Goal: Task Accomplishment & Management: Use online tool/utility

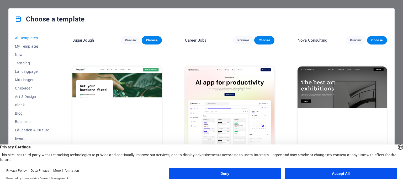
scroll to position [95, 0]
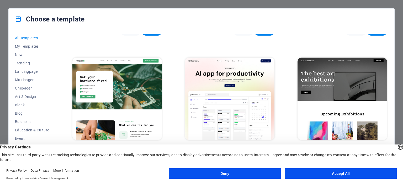
click at [328, 174] on button "Accept All" at bounding box center [341, 174] width 112 height 10
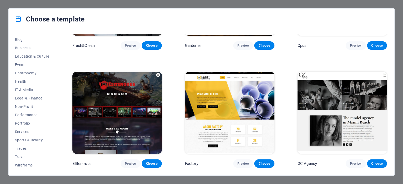
scroll to position [4233, 0]
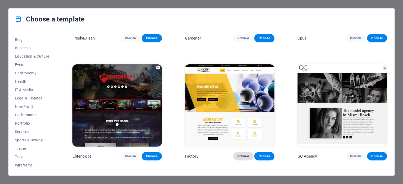
click at [246, 159] on span "Preview" at bounding box center [243, 156] width 12 height 4
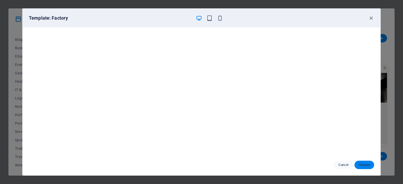
click at [363, 165] on span "Choose" at bounding box center [363, 165] width 11 height 4
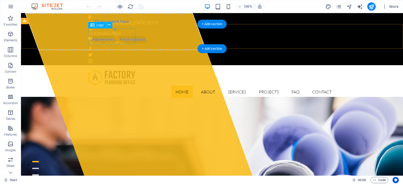
click at [121, 69] on div at bounding box center [212, 77] width 248 height 16
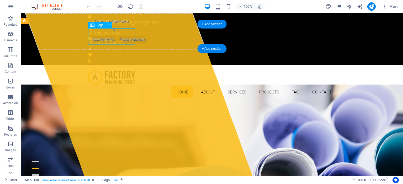
select select "px"
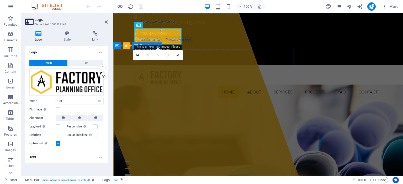
click at [212, 50] on div "Drop content here or Add elements Paste clipboard" at bounding box center [161, 31] width 181 height 37
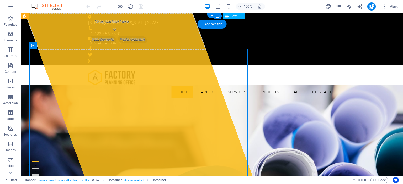
click at [249, 40] on div "0a4b93de3e35a3d2e71ce87adf88b2@cpanel.local" at bounding box center [211, 43] width 242 height 7
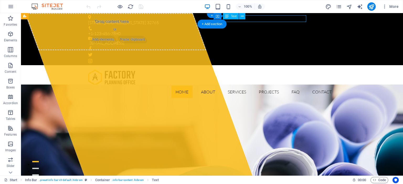
click at [250, 40] on div "0a4b93de3e35a3d2e71ce87adf88b2@cpanel.local" at bounding box center [211, 43] width 242 height 7
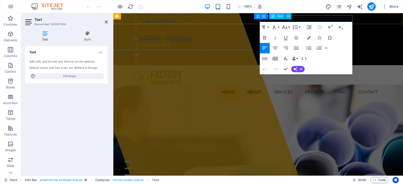
click at [170, 40] on link "0a4b93de3e35a3d2e71ce87adf88b2@cpanel.local" at bounding box center [153, 42] width 35 height 5
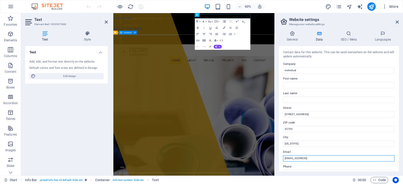
drag, startPoint x: 462, startPoint y: 172, endPoint x: 322, endPoint y: 254, distance: 162.2
drag, startPoint x: 355, startPoint y: 160, endPoint x: 275, endPoint y: 160, distance: 79.5
click at [283, 160] on input "0a4b93de3e35a3d2e71ce87adf88b2@cpanel.local" at bounding box center [338, 159] width 111 height 6
type input "[EMAIL_ADDRESS][DOMAIN_NAME]"
click at [350, 135] on label "City" at bounding box center [338, 138] width 111 height 6
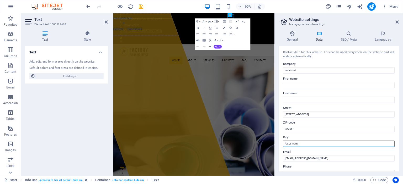
click at [350, 141] on input "Florida" at bounding box center [338, 144] width 111 height 6
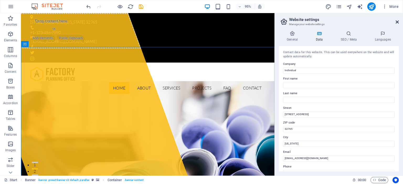
click at [398, 22] on icon at bounding box center [396, 22] width 3 height 4
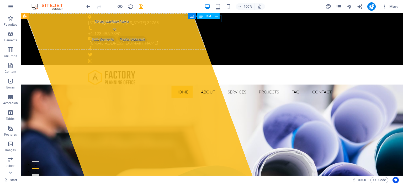
click at [209, 17] on span "Text" at bounding box center [208, 16] width 6 height 3
click at [201, 19] on icon at bounding box center [201, 16] width 4 height 6
click at [208, 16] on span "Text" at bounding box center [208, 16] width 6 height 3
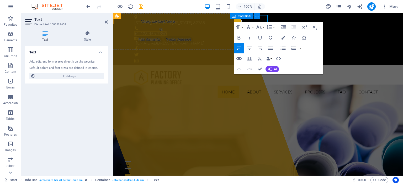
click at [263, 18] on div "Container" at bounding box center [247, 16] width 34 height 7
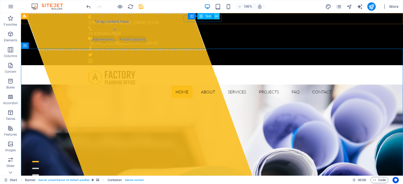
click at [218, 18] on icon at bounding box center [216, 17] width 3 height 6
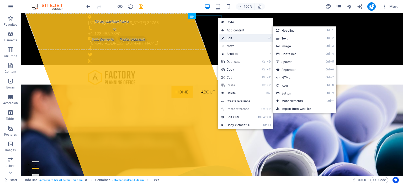
click at [235, 38] on link "⏎ Edit" at bounding box center [235, 38] width 35 height 8
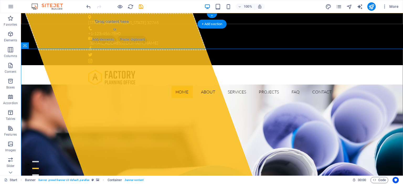
click at [220, 20] on div "+ Add section" at bounding box center [211, 24] width 29 height 9
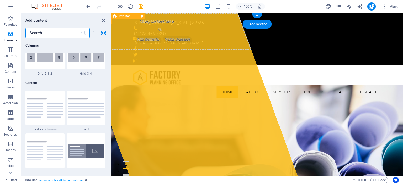
scroll to position [918, 0]
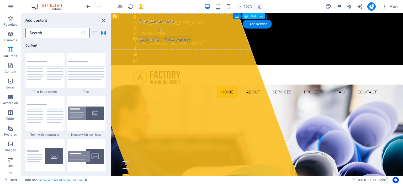
click at [239, 30] on div "+1-123-456-7890" at bounding box center [254, 33] width 243 height 7
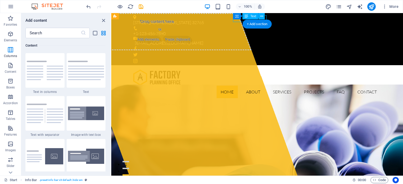
click at [239, 30] on div "+1-123-456-7890" at bounding box center [254, 33] width 243 height 7
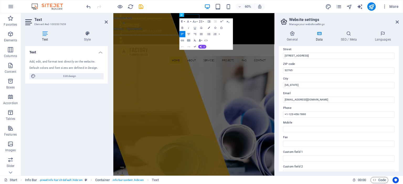
scroll to position [55, 0]
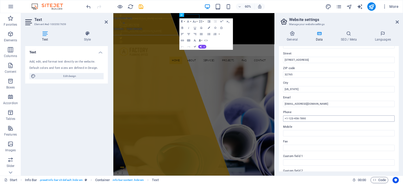
drag, startPoint x: 310, startPoint y: 117, endPoint x: 266, endPoint y: 119, distance: 44.3
click at [283, 119] on input "+1-123-456-7890" at bounding box center [338, 119] width 111 height 6
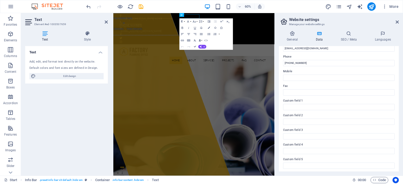
scroll to position [102, 0]
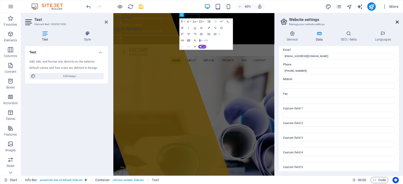
type input "[PHONE_NUMBER]"
click at [396, 22] on icon at bounding box center [396, 22] width 3 height 4
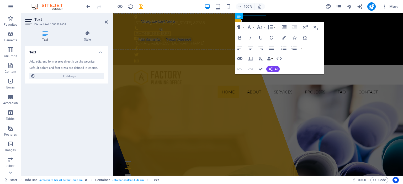
click at [287, 8] on div "100% More" at bounding box center [242, 6] width 315 height 8
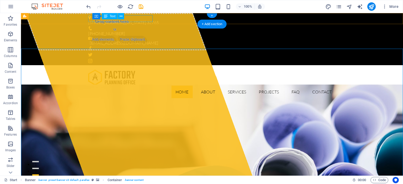
click at [141, 19] on div "353 N Central Ave , Florida 32765" at bounding box center [209, 22] width 243 height 7
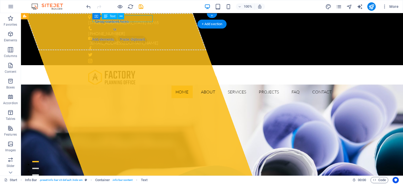
click at [141, 19] on div "353 N Central Ave , Florida 32765" at bounding box center [209, 22] width 243 height 7
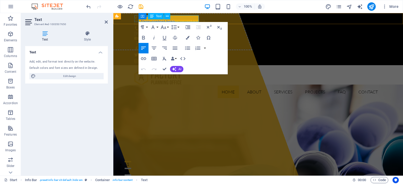
click at [180, 20] on span "Florida" at bounding box center [182, 22] width 21 height 5
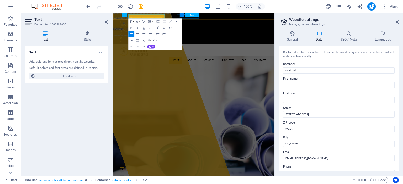
click at [225, 30] on div "[PHONE_NUMBER]" at bounding box center [245, 33] width 243 height 7
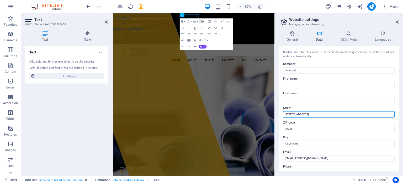
drag, startPoint x: 315, startPoint y: 113, endPoint x: 278, endPoint y: 113, distance: 37.5
click at [283, 113] on input "353 N Central Ave" at bounding box center [338, 114] width 111 height 6
click at [311, 114] on input "Jl. RS Fatmawati Komplek Pertokoan Duta Mas Blok B1 No 32, Kebayoran Baru, Jaka…" at bounding box center [338, 114] width 111 height 6
type input "Jl. RS Fatmawati Komplek Pertokoan Duta Mas Blok B1 No 32, Kebayoran Baru, Jaka…"
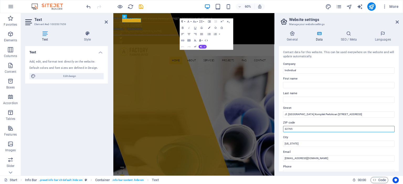
click at [299, 128] on input "32765" at bounding box center [338, 129] width 111 height 6
type input "12150"
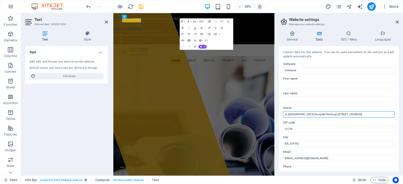
click at [389, 112] on input "Jl. RS Fatmawati Komplek Pertokoan Duta Mas Blok B1 No 32, Kebayoran Baru, Jaka…" at bounding box center [338, 114] width 111 height 6
type input "Jl. RS Fatmawati Komplek Pertokoan Duta Mas Blok B1 No 32, Kebayoran Baru, Jaka…"
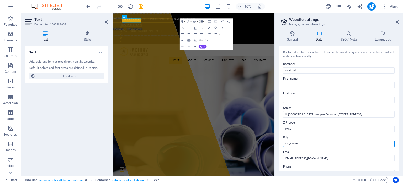
click at [314, 142] on input "Florida" at bounding box center [338, 144] width 111 height 6
type input "[GEOGRAPHIC_DATA]"
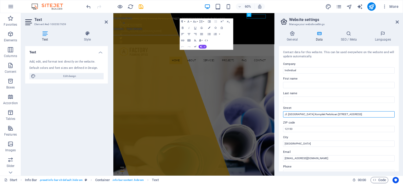
click at [378, 112] on input "Jl. RS Fatmawati Komplek Pertokoan Duta Mas Blok B1 No 32, Kebayoran Baru, Jaka…" at bounding box center [338, 114] width 111 height 6
drag, startPoint x: 375, startPoint y: 114, endPoint x: 399, endPoint y: 116, distance: 24.2
click at [394, 116] on input "Jl. RS Fatmawati Komplek Pertokoan Duta Mas Blok B1 No 32, Kebayoran Baru, Jaka…" at bounding box center [338, 114] width 111 height 6
type input "Jl. RS Fatmawati Komplek Pertokoan Duta Mas Blok B1 No 32, Kebayoran Baru"
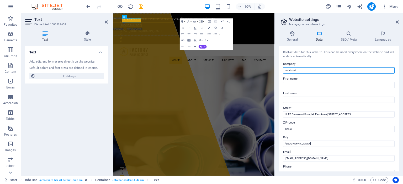
click at [297, 71] on input "Individual" at bounding box center [338, 70] width 111 height 6
type input "PT Golden Bridge Synergy"
click at [341, 55] on div "Contact data for this website. This can be used everywhere on the website and w…" at bounding box center [338, 54] width 111 height 9
click at [396, 22] on icon at bounding box center [396, 22] width 3 height 4
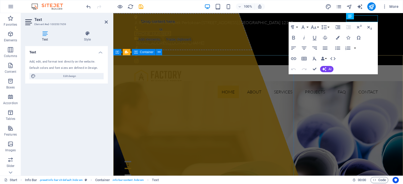
click at [224, 50] on div "Drop content here or Add elements Paste clipboard" at bounding box center [161, 31] width 181 height 37
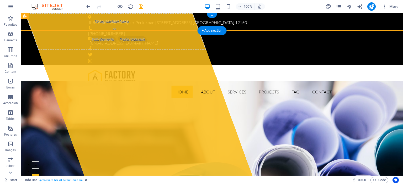
drag, startPoint x: 143, startPoint y: 22, endPoint x: 85, endPoint y: 19, distance: 58.0
click at [83, 19] on div "Jl. RS Fatmawati Komplek Pertokoan Duta Mas Blok B1 No 32, Kebayoran Baru , Jak…" at bounding box center [212, 39] width 382 height 52
click at [138, 19] on div "Jl. RS Fatmawati Komplek Pertokoan Duta Mas Blok B1 No 32, Kebayoran Baru , Jak…" at bounding box center [209, 22] width 243 height 7
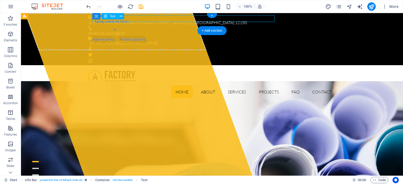
click at [139, 19] on div "Jl. RS Fatmawati Komplek Pertokoan Duta Mas Blok B1 No 32, Kebayoran Baru , Jak…" at bounding box center [209, 22] width 243 height 7
click at [140, 20] on div "Jl. RS Fatmawati Komplek Pertokoan Duta Mas Blok B1 No 32, Kebayoran Baru , Jak…" at bounding box center [209, 22] width 243 height 7
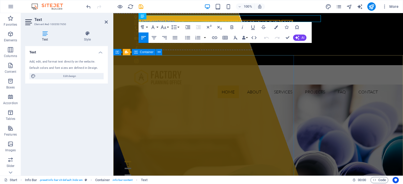
click at [216, 50] on div "Drop content here or Add elements Paste clipboard" at bounding box center [161, 31] width 181 height 37
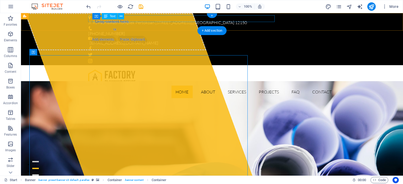
click at [250, 20] on div "Jl. RS Fatmawati Komplek Pertokoan Duta Mas Blok B1 No 32, Kebayoran Baru , Jak…" at bounding box center [209, 22] width 243 height 7
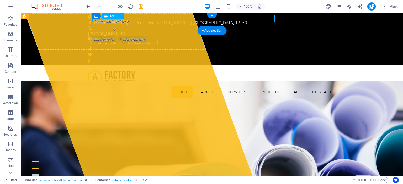
click at [250, 20] on div "Jl. RS Fatmawati Komplek Pertokoan Duta Mas Blok B1 No 32, Kebayoran Baru , Jak…" at bounding box center [209, 22] width 243 height 7
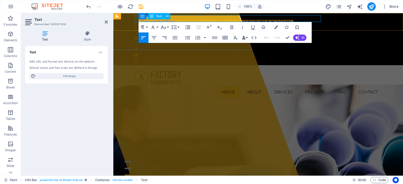
click at [280, 19] on p "Jl. RS Fatmawati Komplek Pertokoan Duta Mas Blok B1 No 32, Kebayoran Baru , Jak…" at bounding box center [255, 22] width 243 height 7
click at [280, 20] on span "[GEOGRAPHIC_DATA]" at bounding box center [260, 22] width 42 height 5
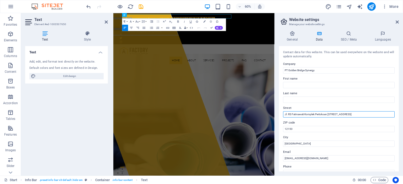
click at [380, 114] on input "Jl. RS Fatmawati Komplek Pertokoan Duta Mas Blok B1 No 32, Kebayoran Baru" at bounding box center [338, 114] width 111 height 6
drag, startPoint x: 382, startPoint y: 114, endPoint x: 260, endPoint y: 116, distance: 122.2
click at [283, 116] on input "Jl. RS Fatmawati Komplek Pertokoan Duta Mas Blok B1 No 32, Kebayoran Baru" at bounding box center [338, 114] width 111 height 6
type input "Dutamas Fatmawati"
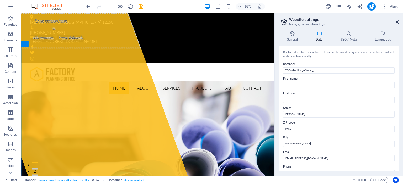
click at [395, 22] on icon at bounding box center [396, 22] width 3 height 4
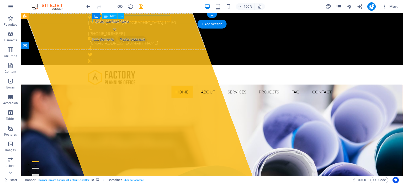
click at [133, 19] on div "Dutamas Fatmawati , Jakarta Selatan 12150" at bounding box center [209, 22] width 243 height 7
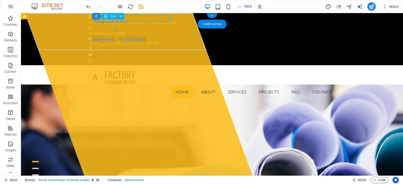
click at [133, 19] on div "Dutamas Fatmawati , Jakarta Selatan 12150" at bounding box center [209, 22] width 243 height 7
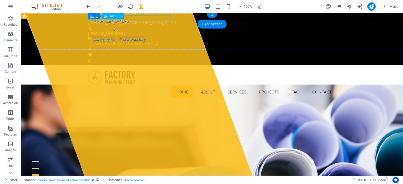
click at [119, 20] on div "Dutamas Fatmawati , Jakarta Selatan 12150" at bounding box center [209, 22] width 243 height 7
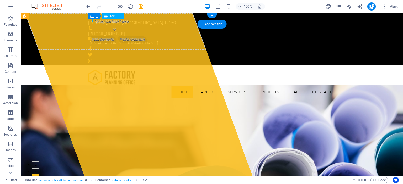
click at [119, 20] on div "Dutamas Fatmawati , Jakarta Selatan 12150" at bounding box center [209, 22] width 243 height 7
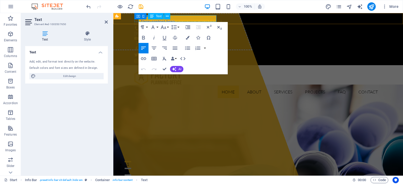
click at [172, 19] on div "Container Text" at bounding box center [155, 16] width 35 height 7
click at [172, 18] on div "Container Text" at bounding box center [155, 16] width 35 height 7
click at [172, 19] on div "Container Text" at bounding box center [155, 16] width 35 height 7
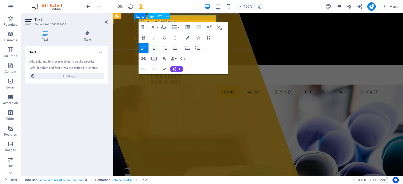
click at [187, 20] on span "[GEOGRAPHIC_DATA]" at bounding box center [189, 22] width 42 height 5
click at [237, 23] on div "Dutamas Fatmawati , Jakarta Selatan 12150 +622122774765 info@gbs.co.id" at bounding box center [258, 39] width 290 height 52
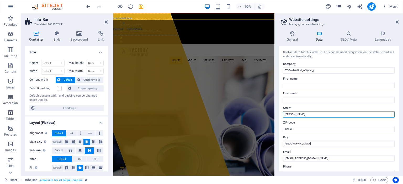
click at [315, 113] on input "Dutamas Fatmawati" at bounding box center [338, 114] width 111 height 6
type input "Dutamas Fatmawati B1-32"
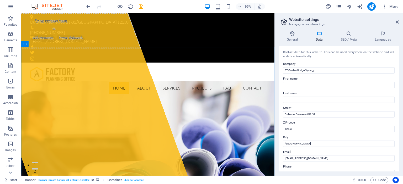
click at [395, 22] on header "Website settings Manage your website settings" at bounding box center [339, 20] width 119 height 14
click at [397, 23] on icon at bounding box center [396, 22] width 3 height 4
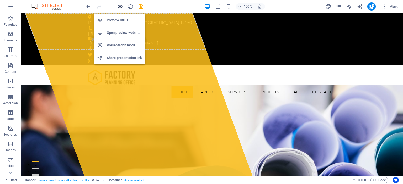
click at [121, 7] on icon "button" at bounding box center [120, 7] width 6 height 6
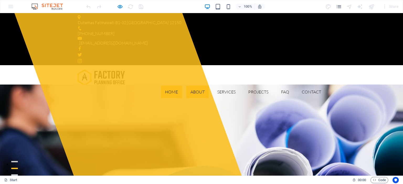
click at [196, 86] on link "About" at bounding box center [197, 92] width 23 height 13
click at [224, 86] on link "Services" at bounding box center [226, 92] width 27 height 13
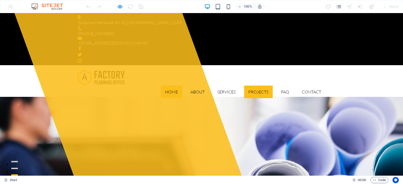
click at [255, 86] on link "Projects" at bounding box center [258, 92] width 29 height 13
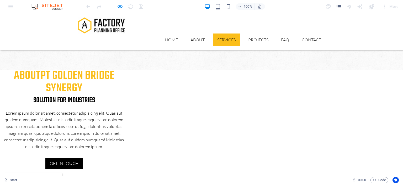
scroll to position [431, 0]
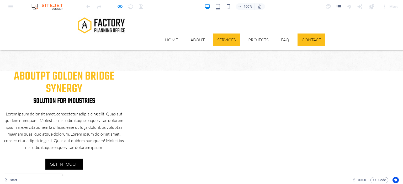
click at [306, 34] on link "Contact" at bounding box center [311, 40] width 28 height 13
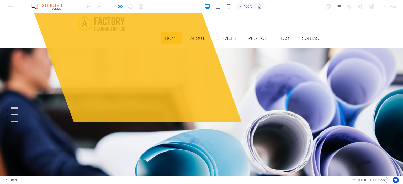
scroll to position [0, 0]
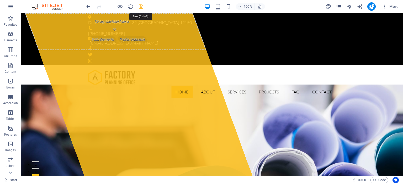
click at [142, 8] on icon "save" at bounding box center [141, 7] width 6 height 6
checkbox input "false"
click at [370, 8] on icon "publish" at bounding box center [371, 7] width 6 height 6
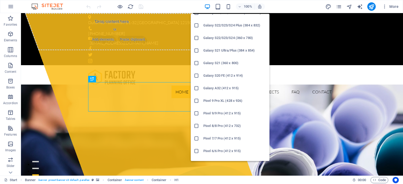
scroll to position [172, 0]
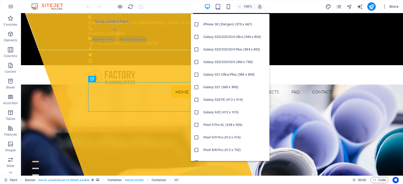
click at [237, 36] on h6 "Galaxy S22/S23/S24 Ultra (384 x 824)" at bounding box center [234, 37] width 63 height 6
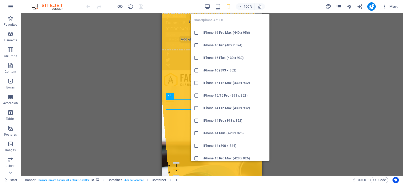
click at [228, 33] on h6 "iPhone 16 Pro Max (440 x 956)" at bounding box center [234, 33] width 63 height 6
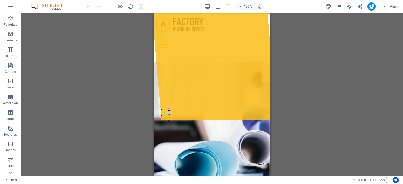
scroll to position [55, 0]
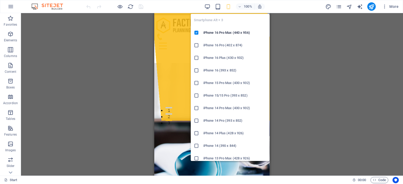
click at [229, 6] on icon "button" at bounding box center [228, 7] width 6 height 6
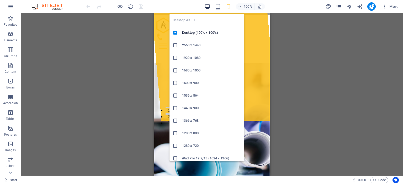
click at [209, 6] on icon "button" at bounding box center [207, 7] width 6 height 6
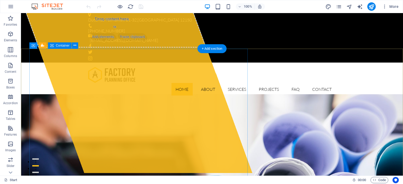
scroll to position [0, 0]
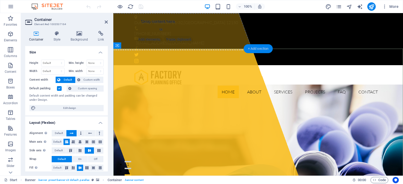
click at [264, 50] on div "+ Add section" at bounding box center [258, 48] width 29 height 9
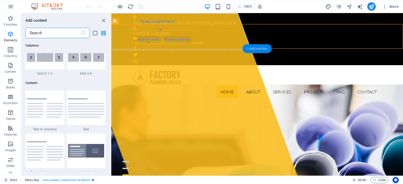
scroll to position [918, 0]
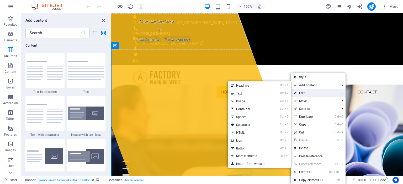
click at [307, 94] on link "⏎ Edit" at bounding box center [308, 93] width 35 height 8
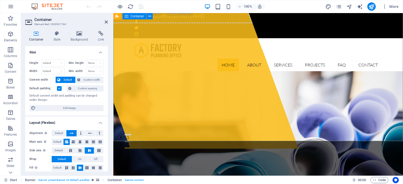
scroll to position [0, 0]
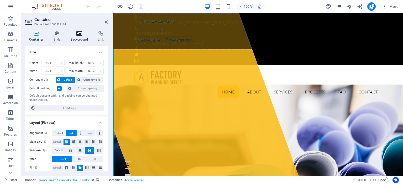
click at [82, 38] on h4 "Background" at bounding box center [81, 36] width 28 height 11
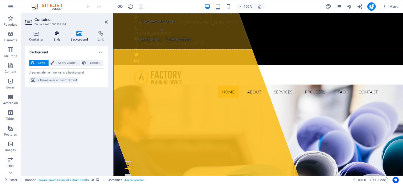
click at [55, 40] on h4 "Style" at bounding box center [58, 36] width 17 height 11
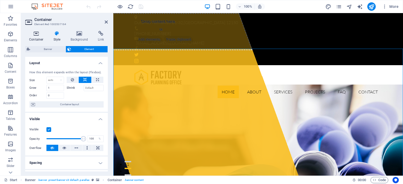
click at [34, 39] on h4 "Container" at bounding box center [37, 36] width 24 height 11
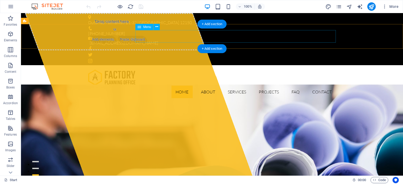
click at [295, 86] on nav "Home About Services Projects FAQ Contact" at bounding box center [212, 92] width 248 height 13
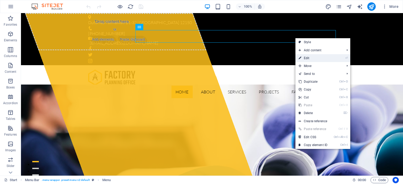
click at [309, 58] on link "⏎ Edit" at bounding box center [312, 58] width 35 height 8
select select
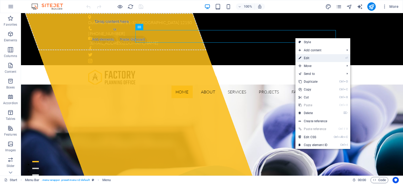
select select
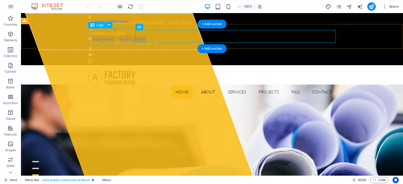
click at [121, 69] on div at bounding box center [212, 77] width 248 height 16
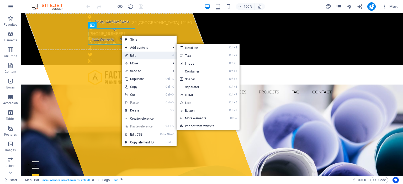
click at [135, 55] on link "⏎ Edit" at bounding box center [139, 56] width 35 height 8
select select "px"
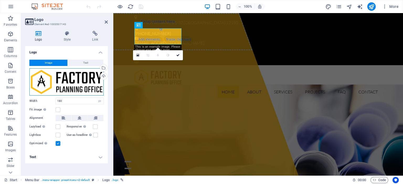
click at [81, 82] on div "Drag files here, click to choose files or select files from Files or our free s…" at bounding box center [66, 81] width 74 height 27
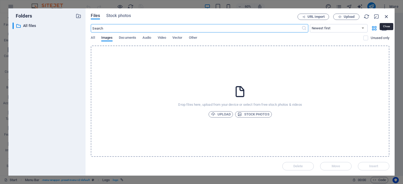
click at [386, 16] on icon "button" at bounding box center [386, 17] width 6 height 6
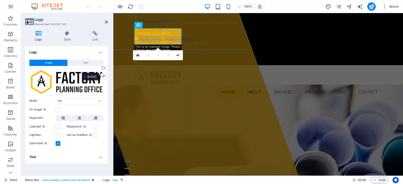
click at [104, 76] on div "Upload" at bounding box center [103, 77] width 8 height 8
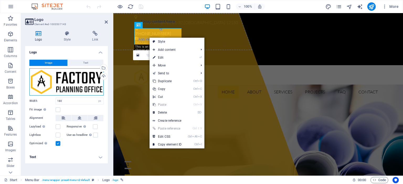
click at [73, 86] on div "Drag files here, click to choose files or select files from Files or our free s…" at bounding box center [66, 81] width 74 height 27
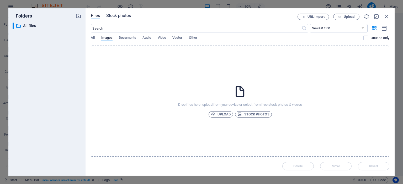
click at [117, 17] on span "Stock photos" at bounding box center [118, 16] width 25 height 6
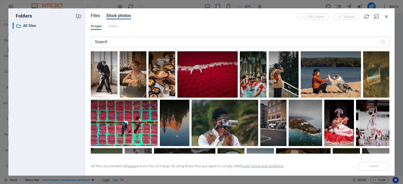
click at [97, 17] on span "Files" at bounding box center [95, 16] width 9 height 6
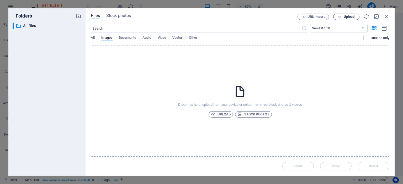
click at [349, 17] on span "Upload" at bounding box center [349, 16] width 11 height 3
click at [223, 115] on span "Upload" at bounding box center [221, 114] width 20 height 6
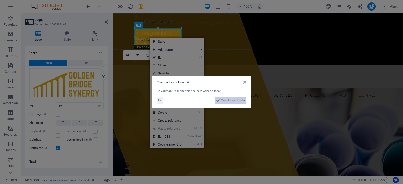
click at [221, 101] on button "Yes, change globally" at bounding box center [231, 101] width 32 height 6
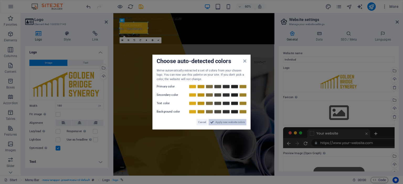
click at [226, 123] on span "Apply new website colors" at bounding box center [229, 122] width 29 height 6
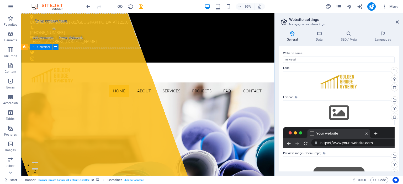
click at [372, 9] on icon "publish" at bounding box center [371, 7] width 6 height 6
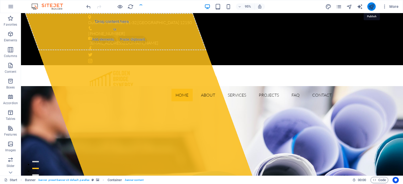
checkbox input "false"
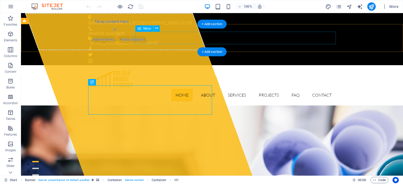
click at [208, 89] on nav "Home About Services Projects FAQ Contact" at bounding box center [212, 95] width 248 height 13
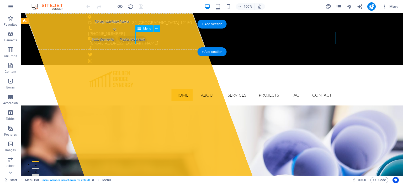
click at [208, 89] on nav "Home About Services Projects FAQ Contact" at bounding box center [212, 95] width 248 height 13
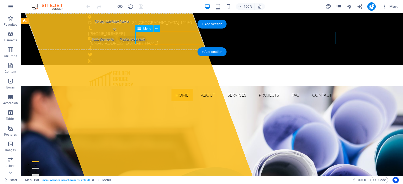
select select
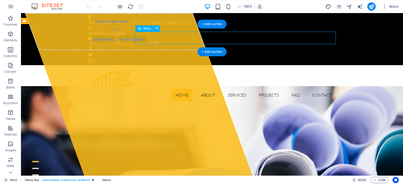
select select
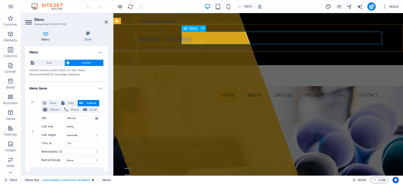
click at [251, 89] on nav "Home About Services Projects FAQ Contact" at bounding box center [258, 95] width 248 height 13
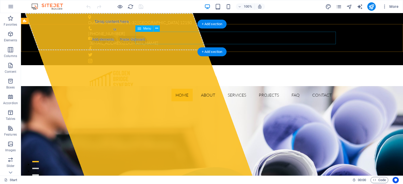
click at [202, 89] on nav "Home About Services Projects FAQ Contact" at bounding box center [212, 95] width 248 height 13
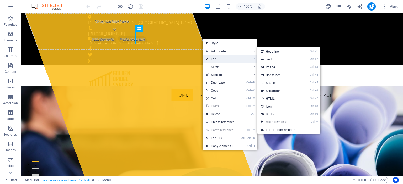
click at [213, 58] on link "⏎ Edit" at bounding box center [219, 59] width 35 height 8
select select
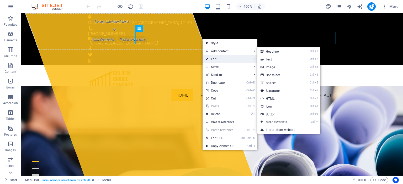
select select
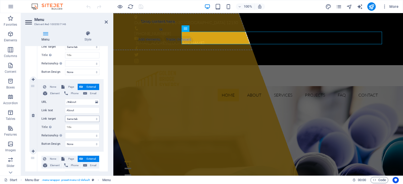
scroll to position [95, 0]
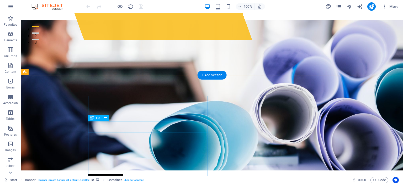
scroll to position [138, 0]
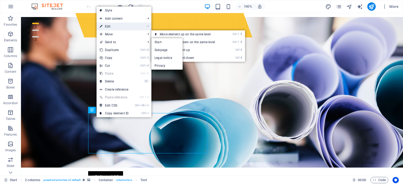
click at [126, 26] on link "⏎ Edit" at bounding box center [114, 27] width 35 height 8
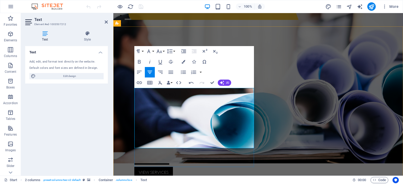
scroll to position [166, 0]
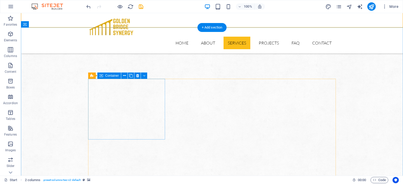
scroll to position [304, 0]
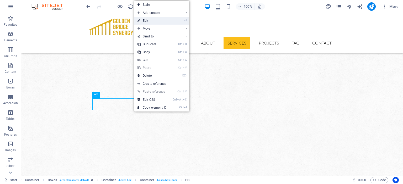
click at [157, 21] on link "⏎ Edit" at bounding box center [151, 21] width 35 height 8
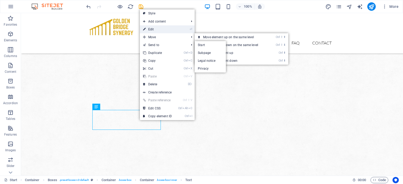
click at [157, 30] on link "⏎ Edit" at bounding box center [157, 29] width 35 height 8
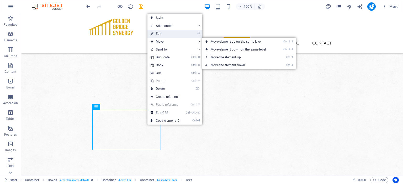
click at [167, 34] on link "⏎ Edit" at bounding box center [164, 34] width 35 height 8
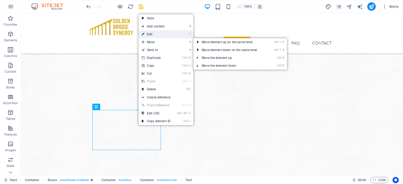
click at [158, 34] on link "⏎ Edit" at bounding box center [155, 34] width 35 height 8
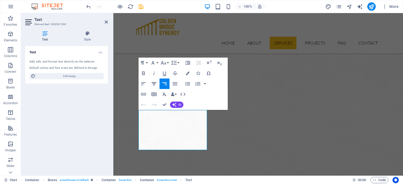
click at [157, 84] on button "Align Center" at bounding box center [154, 84] width 10 height 10
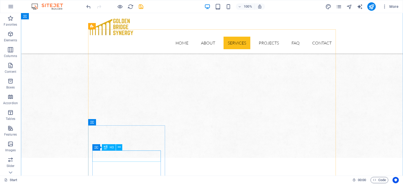
scroll to position [360, 0]
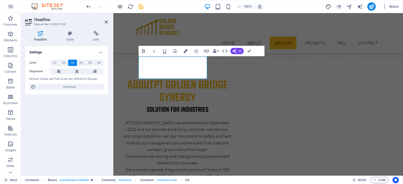
scroll to position [443, 0]
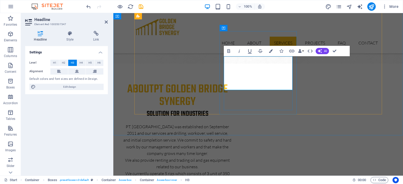
scroll to position [13, 2]
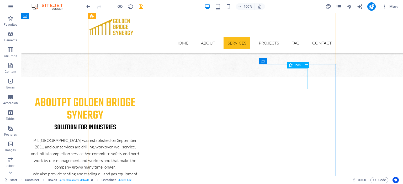
scroll to position [388, 0]
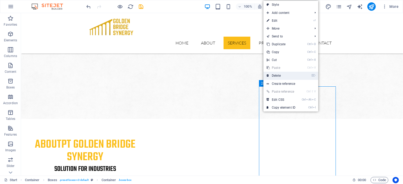
click at [276, 74] on link "⌦ Delete" at bounding box center [280, 76] width 35 height 8
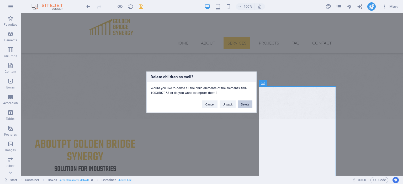
click at [246, 104] on button "Delete" at bounding box center [245, 104] width 15 height 8
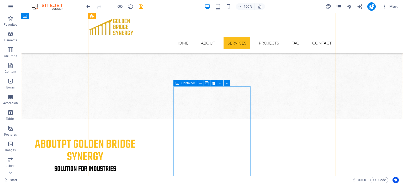
click at [179, 84] on icon at bounding box center [177, 83] width 4 height 6
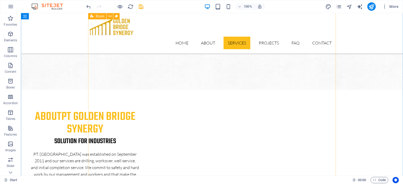
scroll to position [526, 0]
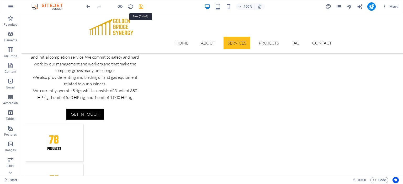
click at [141, 7] on icon "save" at bounding box center [141, 7] width 6 height 6
checkbox input "false"
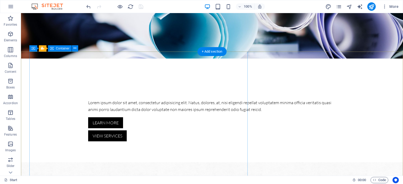
scroll to position [0, 0]
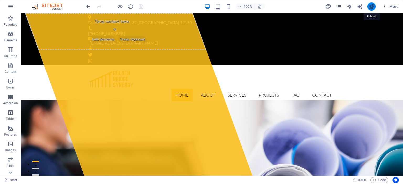
click at [372, 7] on icon "publish" at bounding box center [371, 7] width 6 height 6
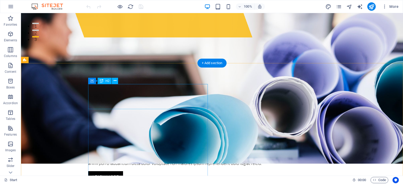
scroll to position [111, 0]
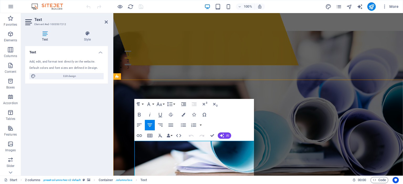
drag, startPoint x: 144, startPoint y: 144, endPoint x: 193, endPoint y: 157, distance: 50.7
copy p "PT. [GEOGRAPHIC_DATA] was established on [DATE] and our services are drilling, …"
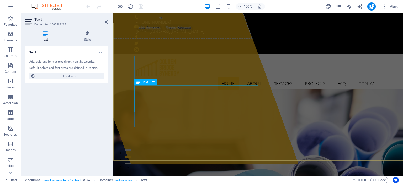
scroll to position [0, 0]
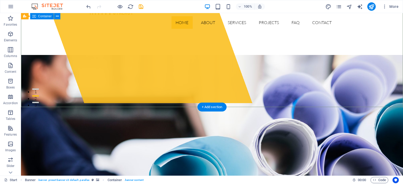
scroll to position [83, 0]
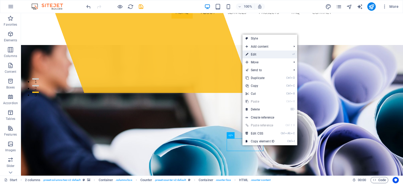
click at [260, 55] on link "⏎ Edit" at bounding box center [259, 55] width 35 height 8
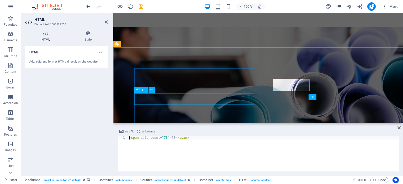
scroll to position [138, 0]
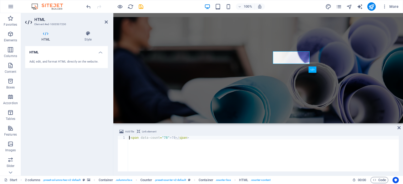
click at [150, 132] on span "Link element" at bounding box center [149, 132] width 14 height 6
click at [199, 144] on div "< span data-count = "78" > 78 </ span >" at bounding box center [263, 157] width 271 height 43
click at [83, 73] on div "HTML Add, edit, and format HTML directly on the website." at bounding box center [66, 109] width 83 height 126
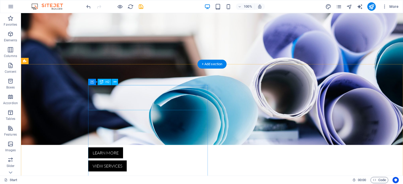
scroll to position [194, 0]
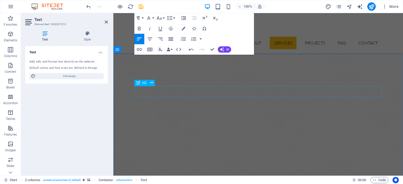
scroll to position [277, 0]
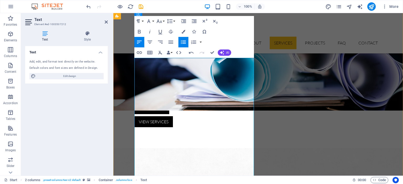
scroll to position [249, 0]
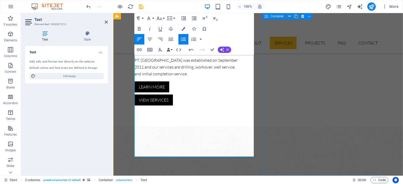
scroll to position [221, 0]
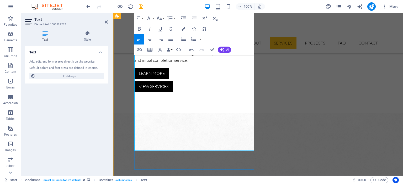
scroll to position [249, 0]
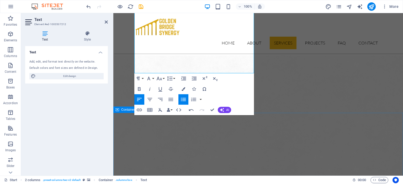
scroll to position [304, 0]
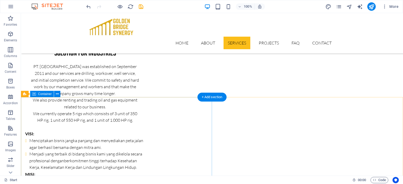
scroll to position [609, 0]
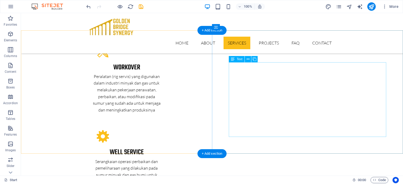
scroll to position [1052, 0]
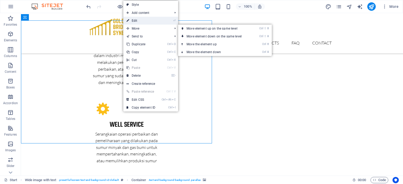
click at [140, 21] on link "⏎ Edit" at bounding box center [140, 21] width 35 height 8
select select "px"
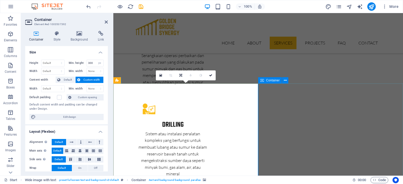
scroll to position [1135, 0]
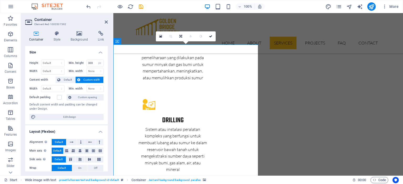
click at [160, 36] on icon at bounding box center [160, 37] width 3 height 4
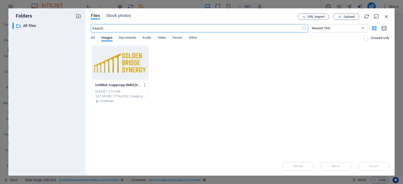
scroll to position [1247, 0]
click at [348, 17] on span "Upload" at bounding box center [349, 16] width 11 height 3
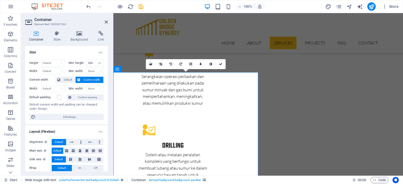
scroll to position [1108, 0]
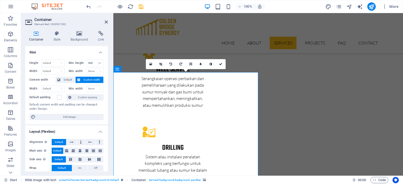
click at [190, 65] on icon at bounding box center [190, 64] width 3 height 3
drag, startPoint x: 207, startPoint y: 133, endPoint x: 185, endPoint y: 138, distance: 23.0
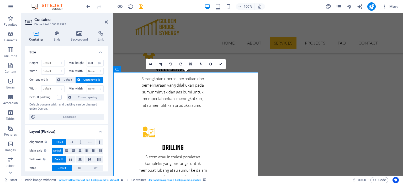
drag, startPoint x: 199, startPoint y: 132, endPoint x: 219, endPoint y: 128, distance: 20.3
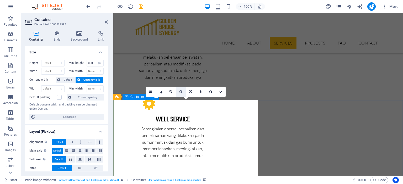
scroll to position [1052, 0]
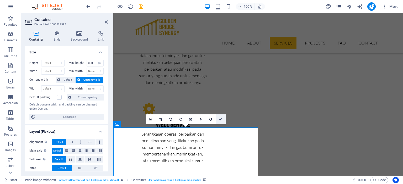
click at [221, 120] on icon at bounding box center [220, 119] width 3 height 3
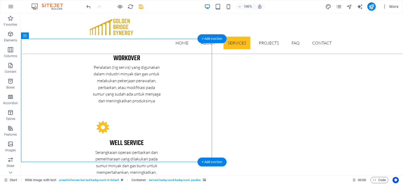
scroll to position [1006, 0]
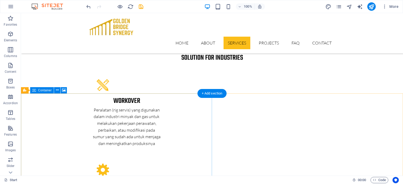
scroll to position [978, 0]
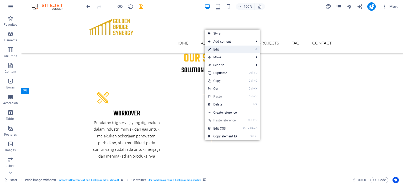
click at [231, 50] on link "⏎ Edit" at bounding box center [222, 50] width 35 height 8
select select "px"
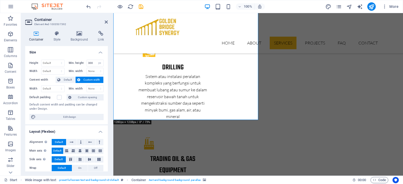
scroll to position [1197, 0]
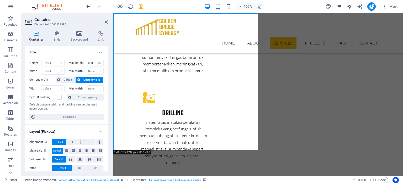
scroll to position [1142, 0]
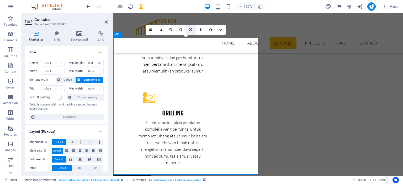
click at [192, 31] on link at bounding box center [191, 30] width 10 height 10
click at [200, 30] on icon at bounding box center [200, 29] width 2 height 3
click at [192, 29] on icon at bounding box center [190, 29] width 2 height 3
click at [191, 30] on icon at bounding box center [190, 29] width 3 height 3
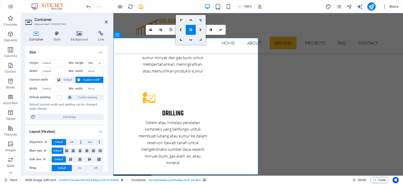
click at [202, 41] on icon at bounding box center [200, 39] width 4 height 4
click at [190, 31] on icon at bounding box center [190, 30] width 4 height 4
click at [191, 31] on link at bounding box center [191, 30] width 10 height 10
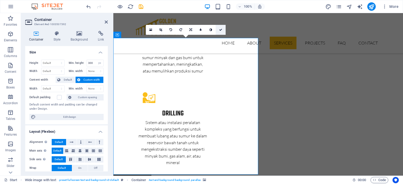
click at [220, 29] on icon at bounding box center [220, 29] width 3 height 3
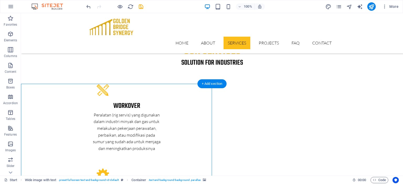
scroll to position [986, 0]
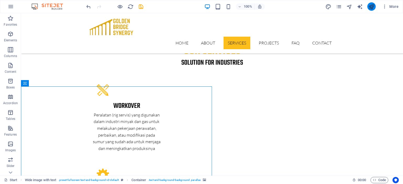
click at [371, 6] on icon "publish" at bounding box center [371, 7] width 6 height 6
checkbox input "false"
